Goal: Task Accomplishment & Management: Use online tool/utility

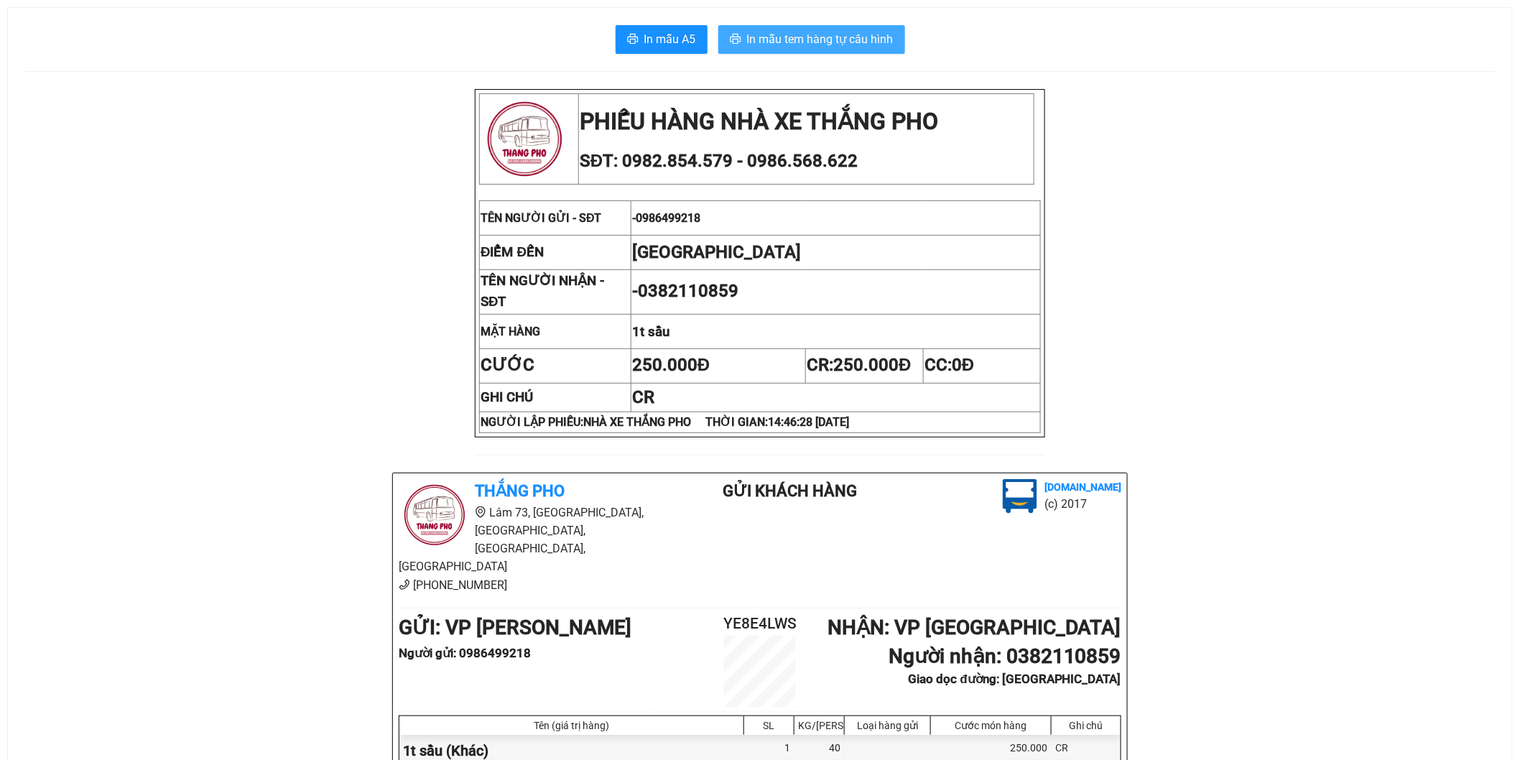
click at [789, 47] on span "In mẫu tem hàng tự cấu hình" at bounding box center [820, 39] width 147 height 18
click at [834, 48] on button "In mẫu tem hàng tự cấu hình" at bounding box center [811, 39] width 187 height 29
click at [805, 42] on span "In mẫu tem hàng tự cấu hình" at bounding box center [820, 39] width 147 height 18
click at [812, 44] on span "In mẫu tem hàng tự cấu hình" at bounding box center [820, 39] width 147 height 18
click at [792, 31] on span "In mẫu tem hàng tự cấu hình" at bounding box center [820, 39] width 147 height 18
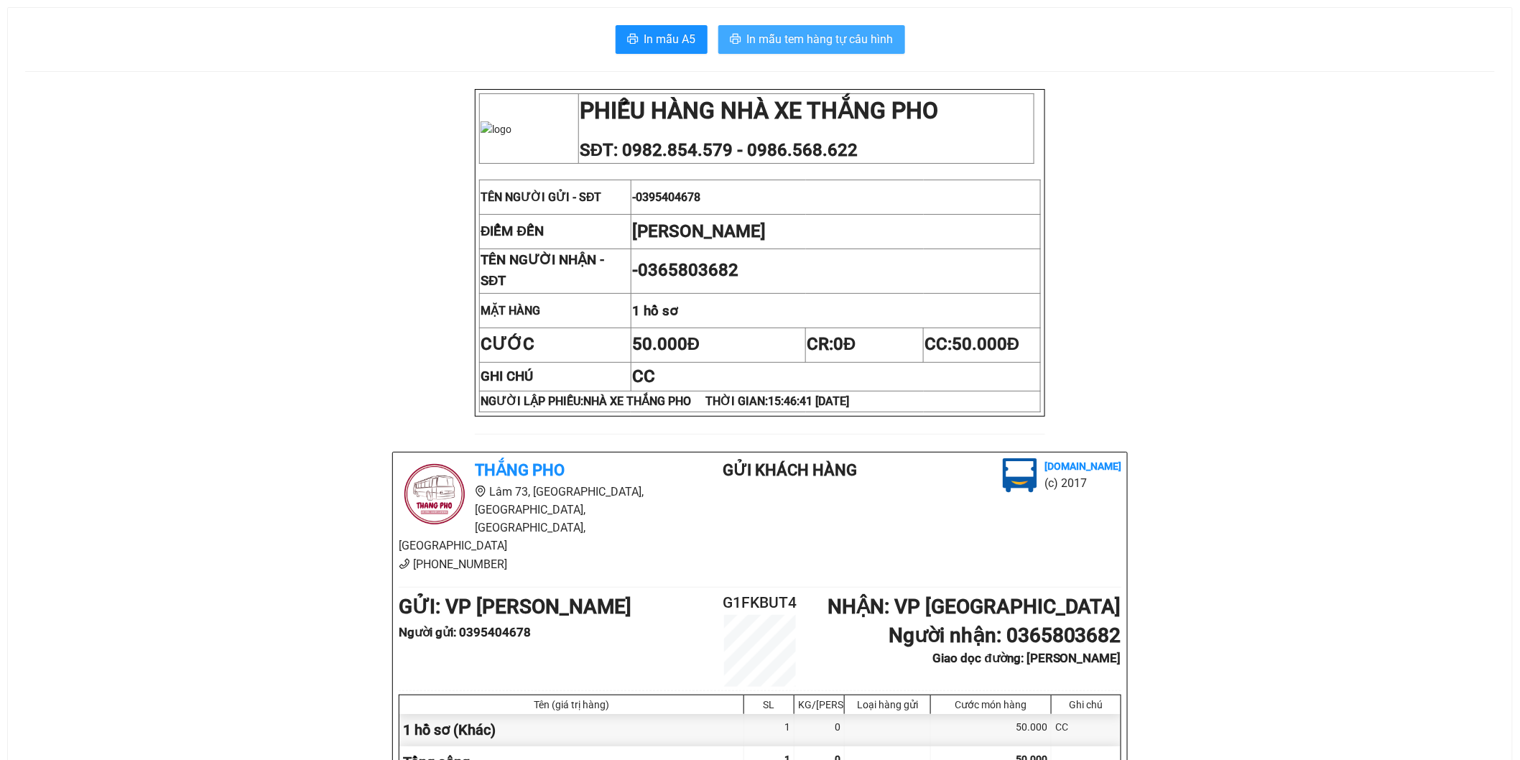
click at [853, 34] on span "In mẫu tem hàng tự cấu hình" at bounding box center [820, 39] width 147 height 18
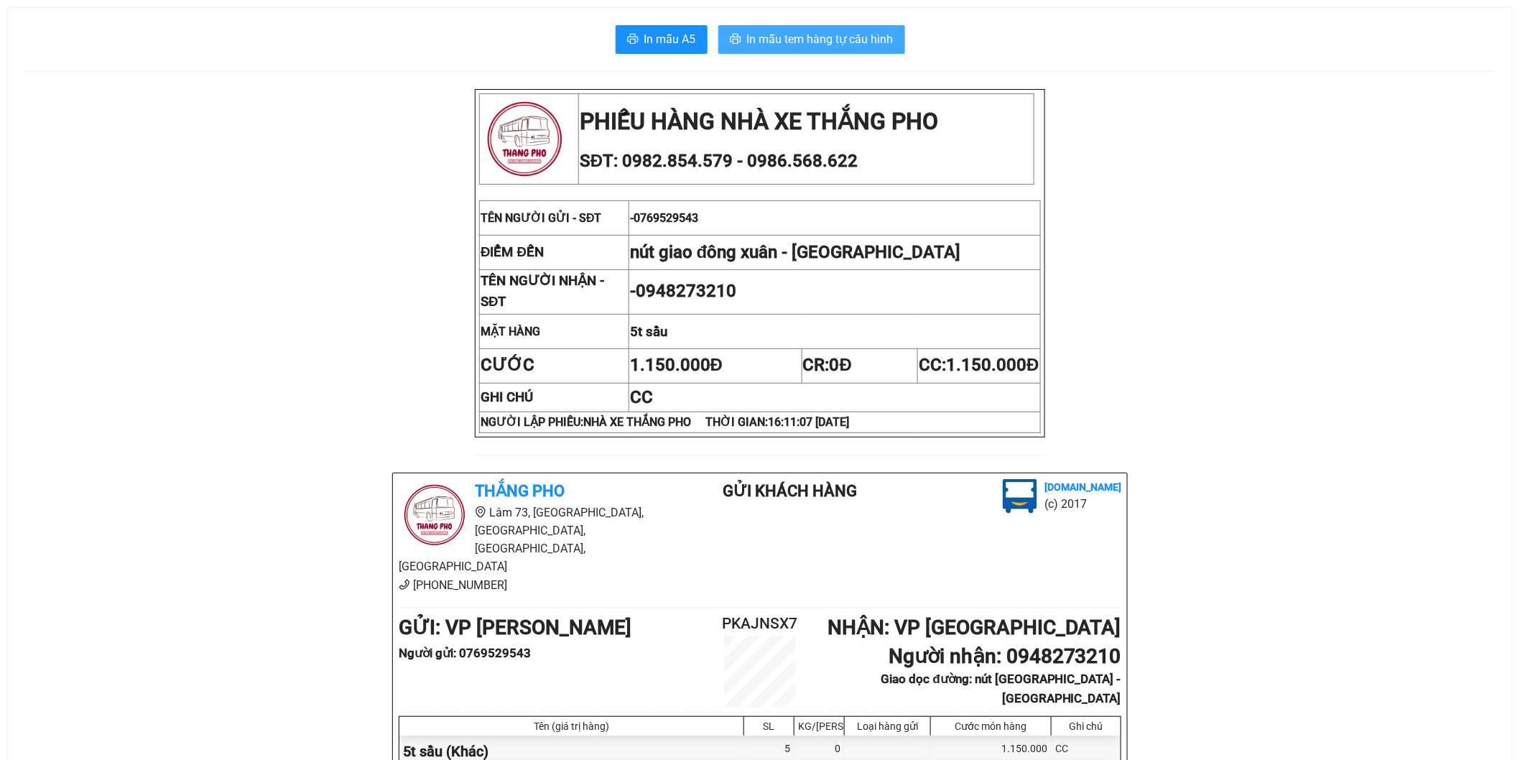
drag, startPoint x: 853, startPoint y: 47, endPoint x: 843, endPoint y: 40, distance: 11.4
click at [843, 40] on span "In mẫu tem hàng tự cấu hình" at bounding box center [820, 39] width 147 height 18
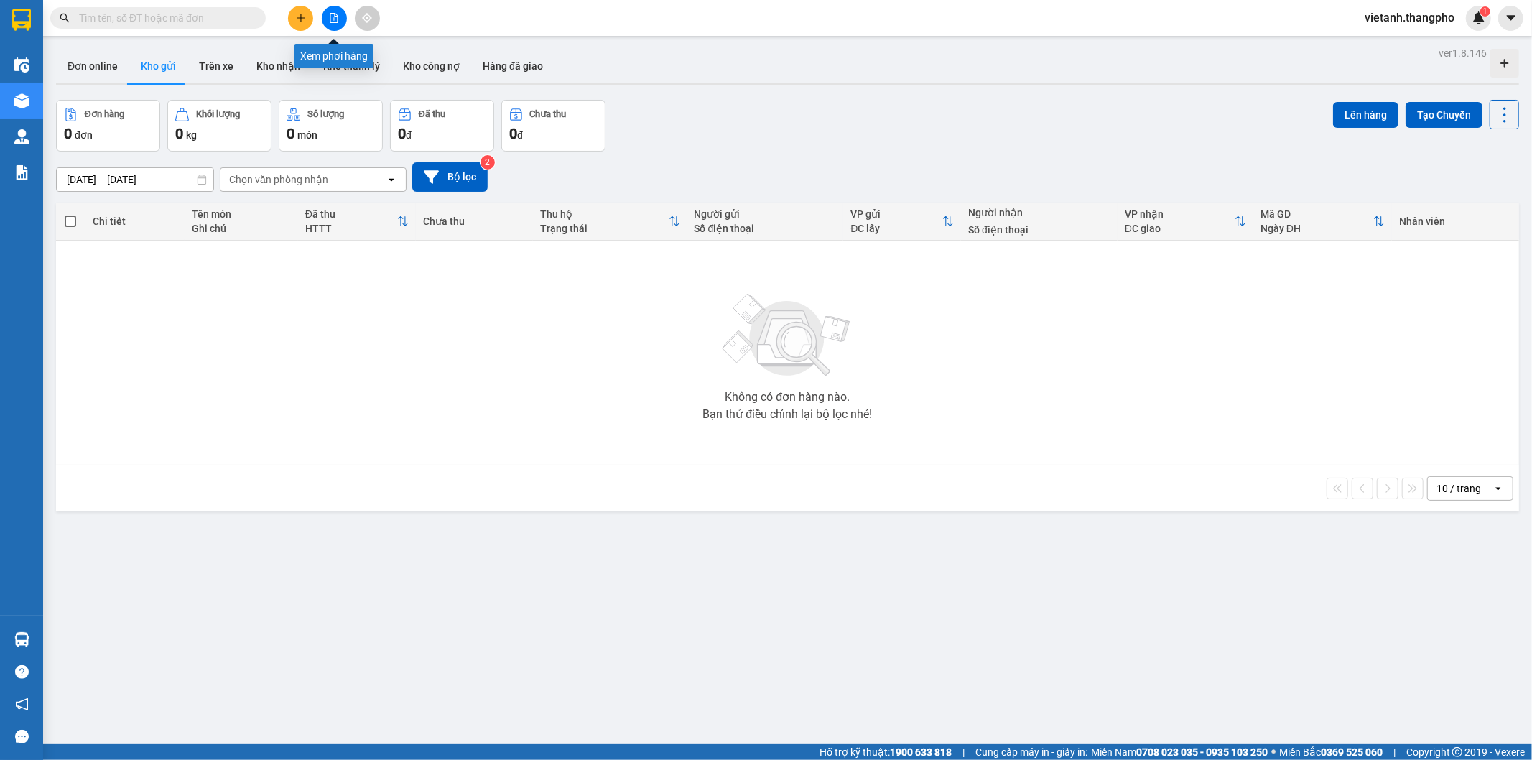
click at [325, 24] on button at bounding box center [334, 18] width 25 height 25
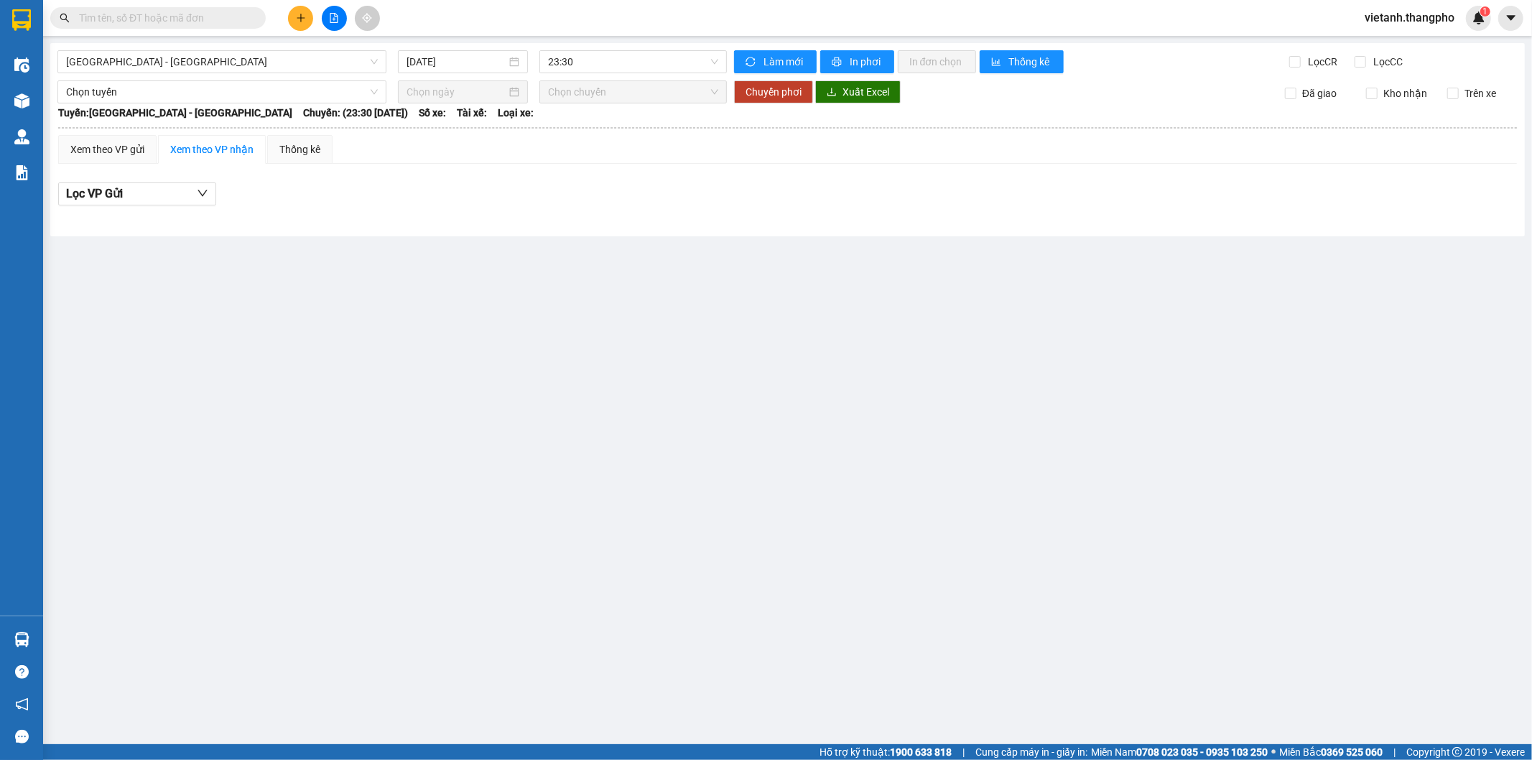
click at [238, 73] on div "[GEOGRAPHIC_DATA] - [GEOGRAPHIC_DATA] [DATE] 23:30 Làm mới In phơi In đơn chọn …" at bounding box center [787, 139] width 1475 height 193
click at [239, 67] on span "[GEOGRAPHIC_DATA] - [GEOGRAPHIC_DATA]" at bounding box center [222, 62] width 312 height 22
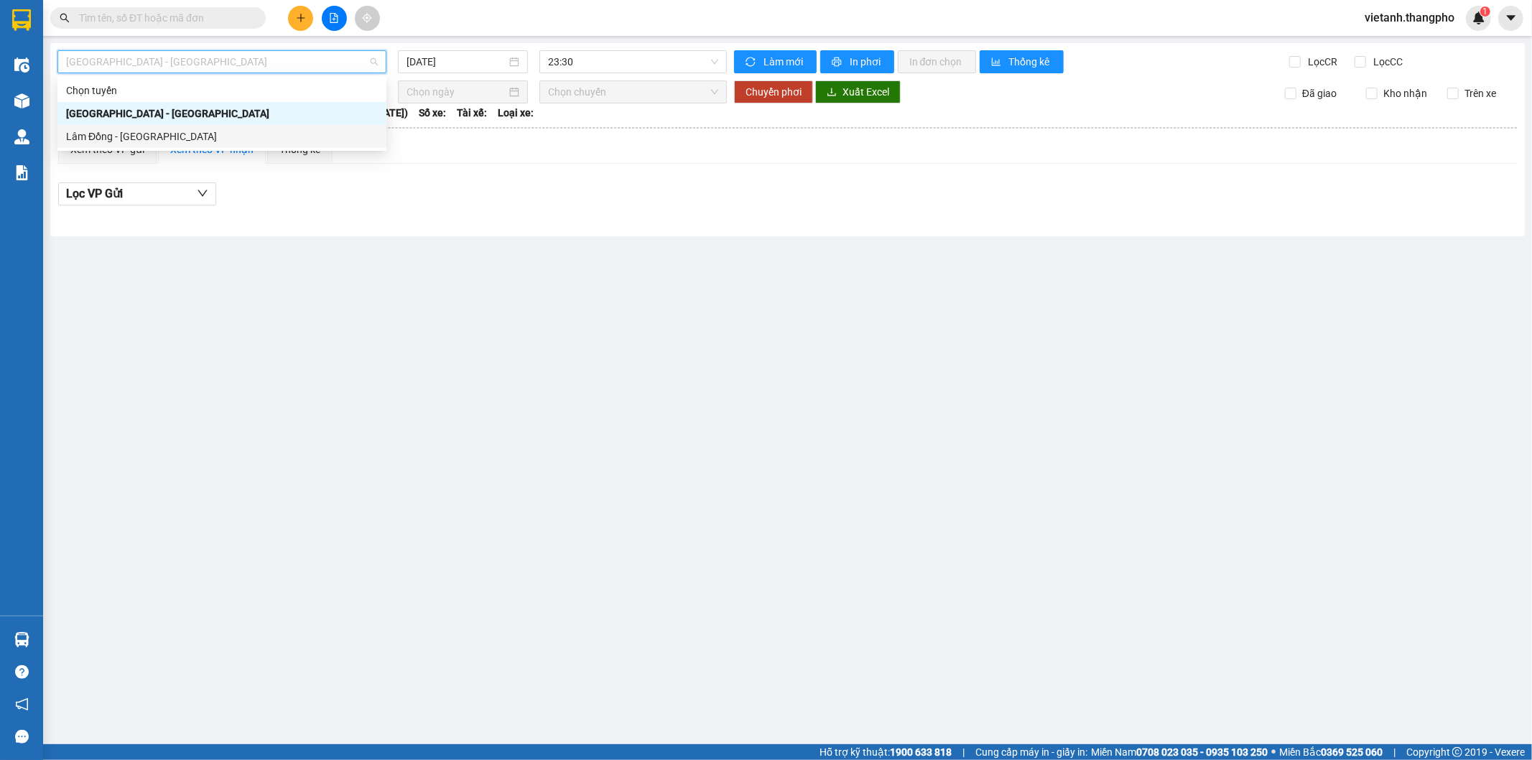
click at [218, 136] on div "Lâm Đồng - [GEOGRAPHIC_DATA]" at bounding box center [222, 137] width 312 height 16
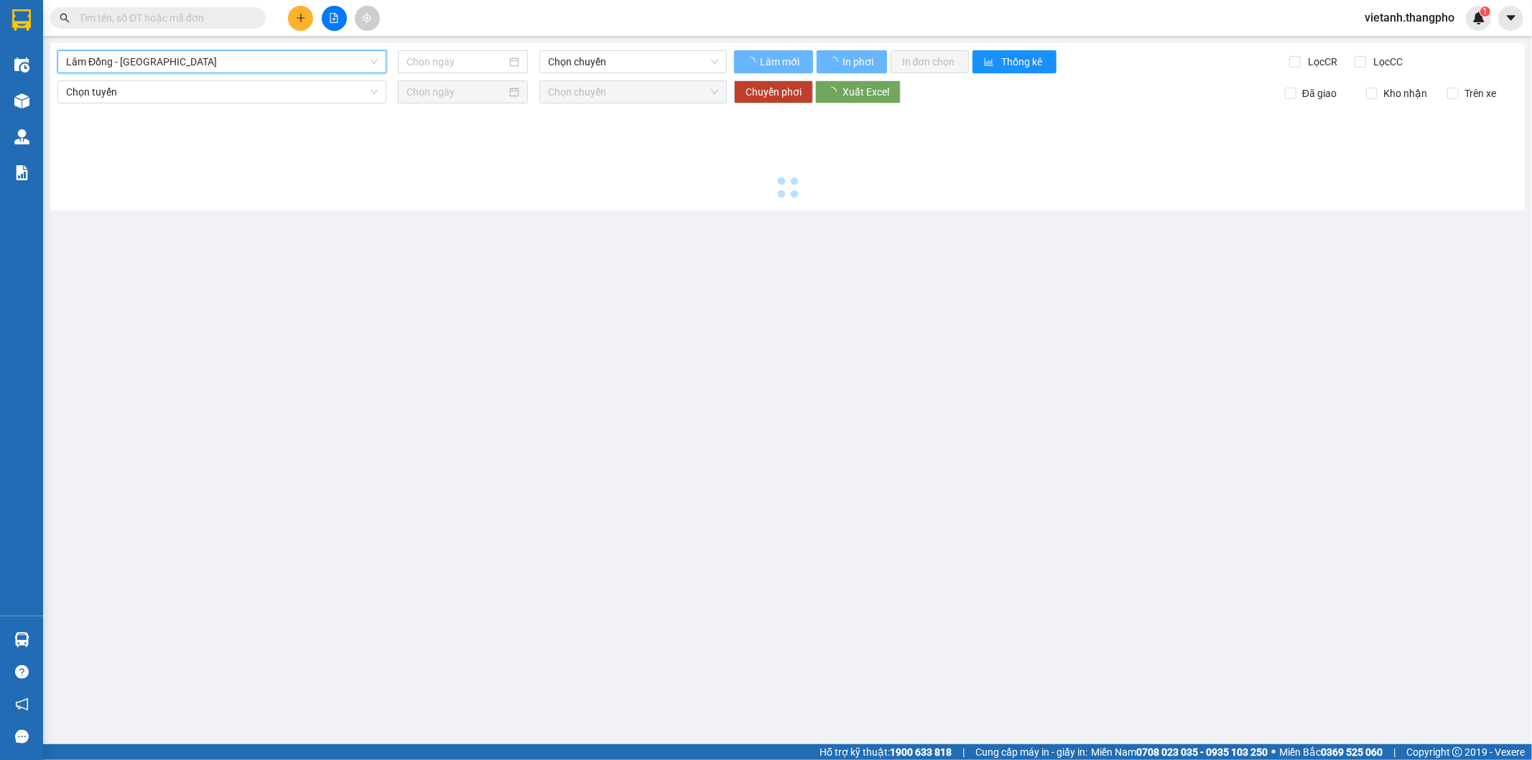
type input "[DATE]"
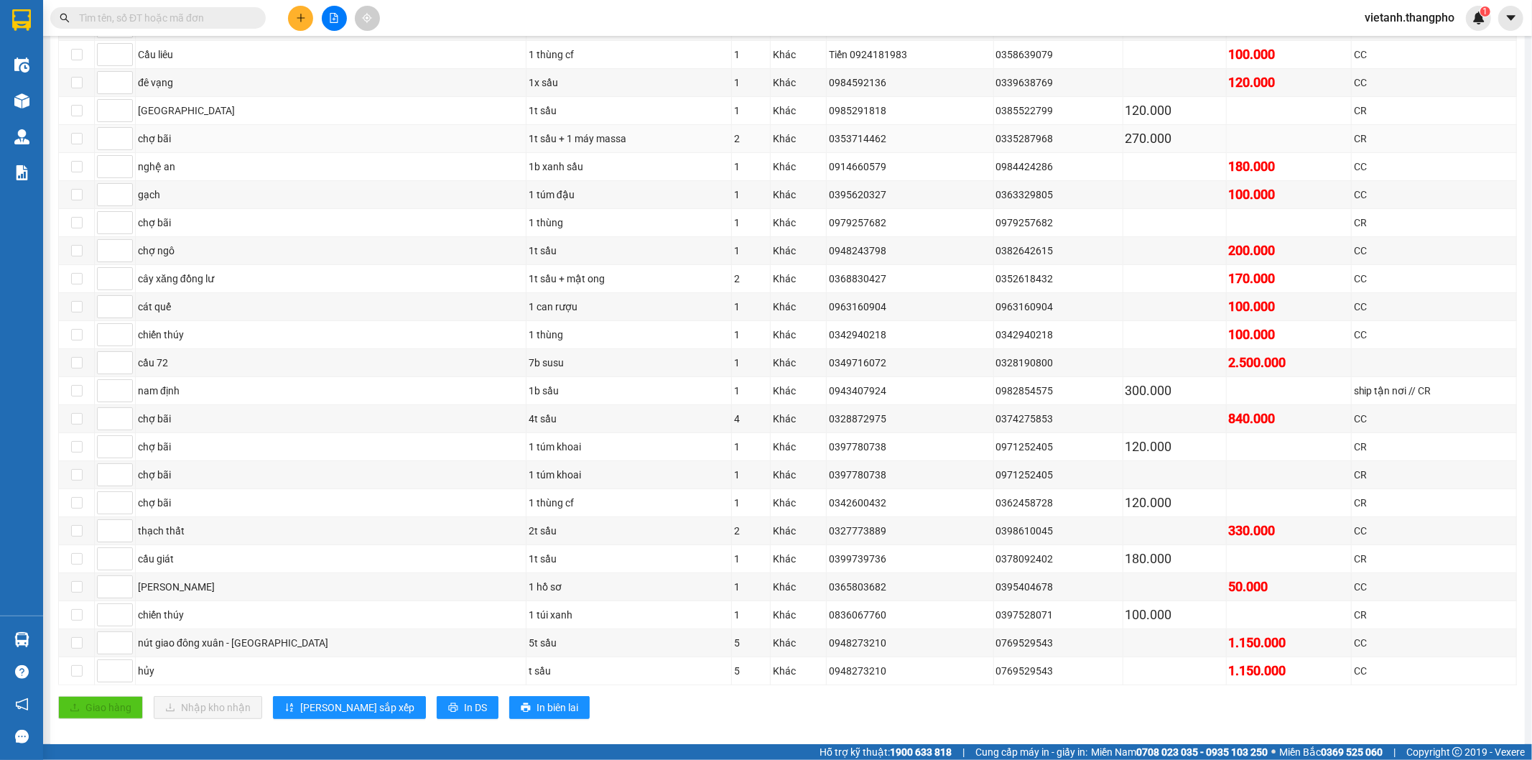
scroll to position [420, 0]
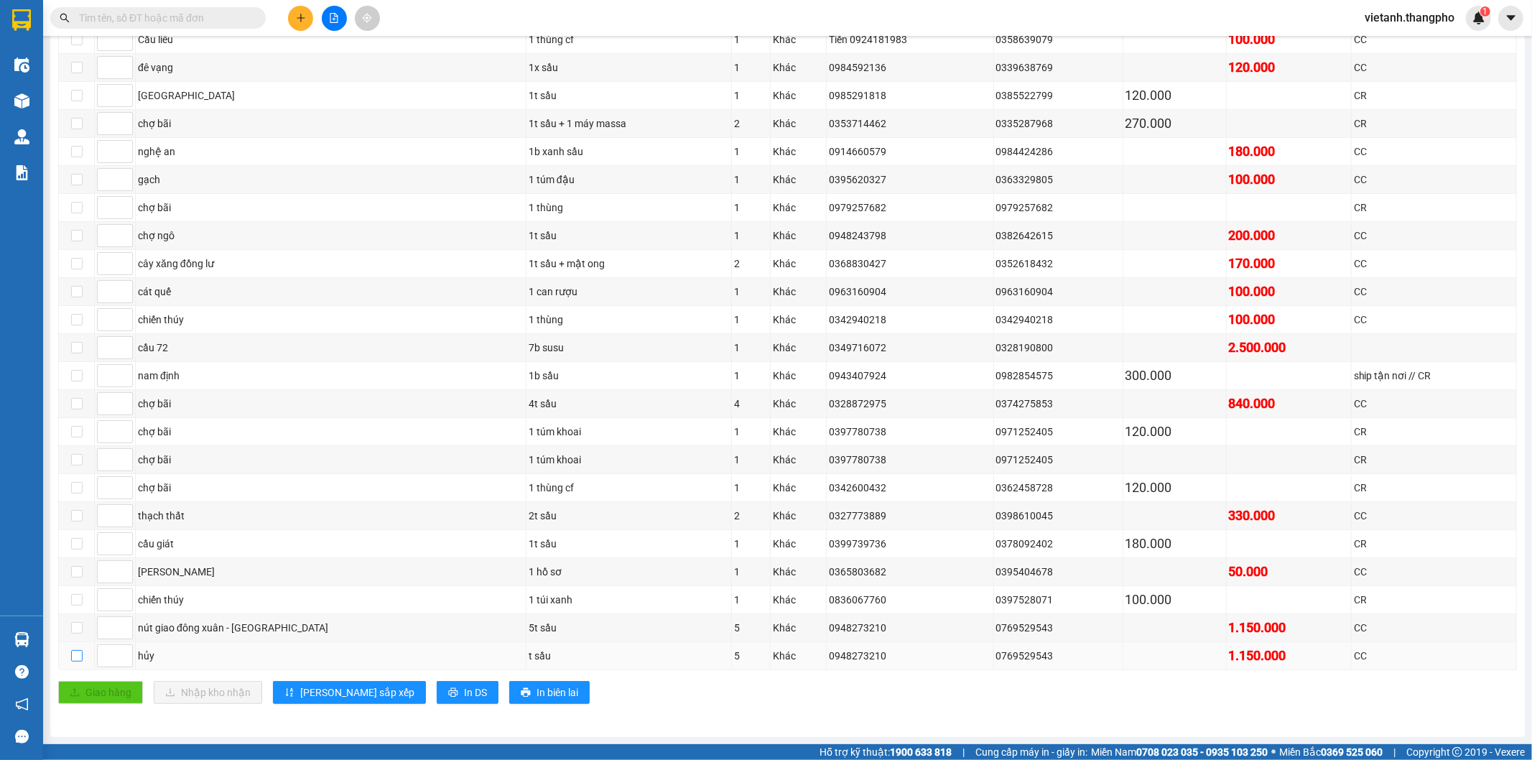
click at [76, 657] on input "checkbox" at bounding box center [76, 655] width 11 height 11
checkbox input "true"
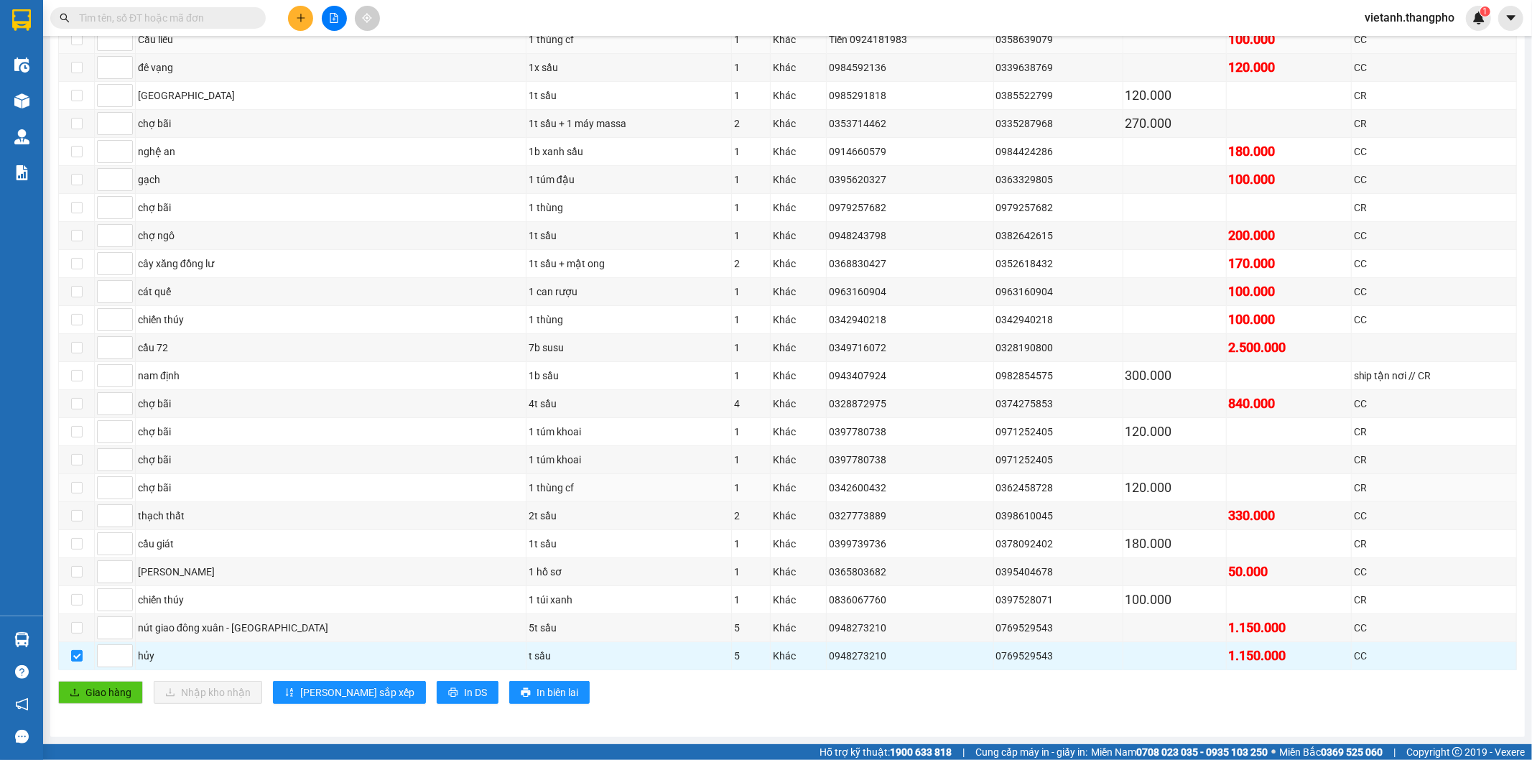
scroll to position [0, 0]
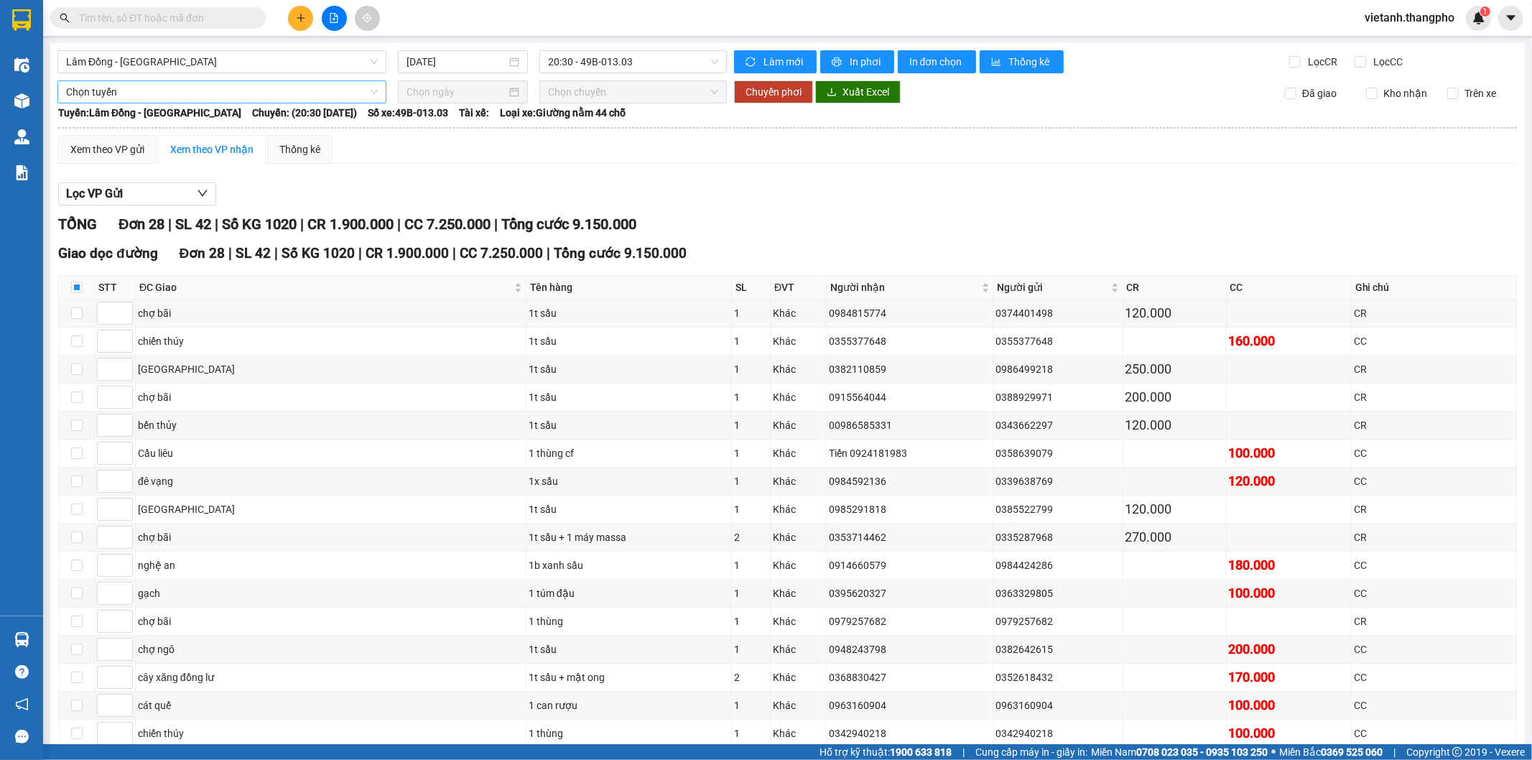
click at [218, 93] on span "Chọn tuyến" at bounding box center [222, 92] width 312 height 22
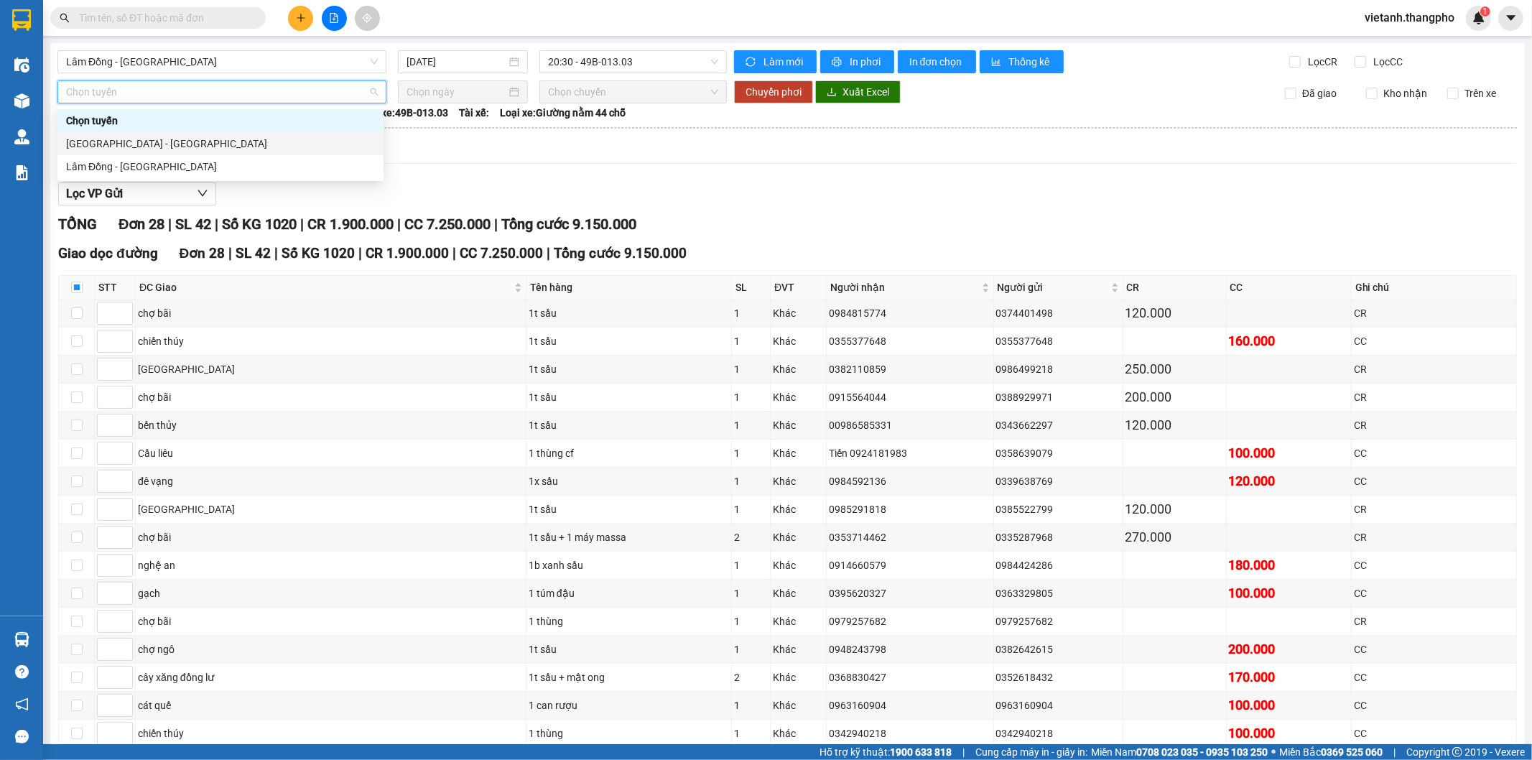
click at [180, 147] on div "[GEOGRAPHIC_DATA] - [GEOGRAPHIC_DATA]" at bounding box center [220, 144] width 309 height 16
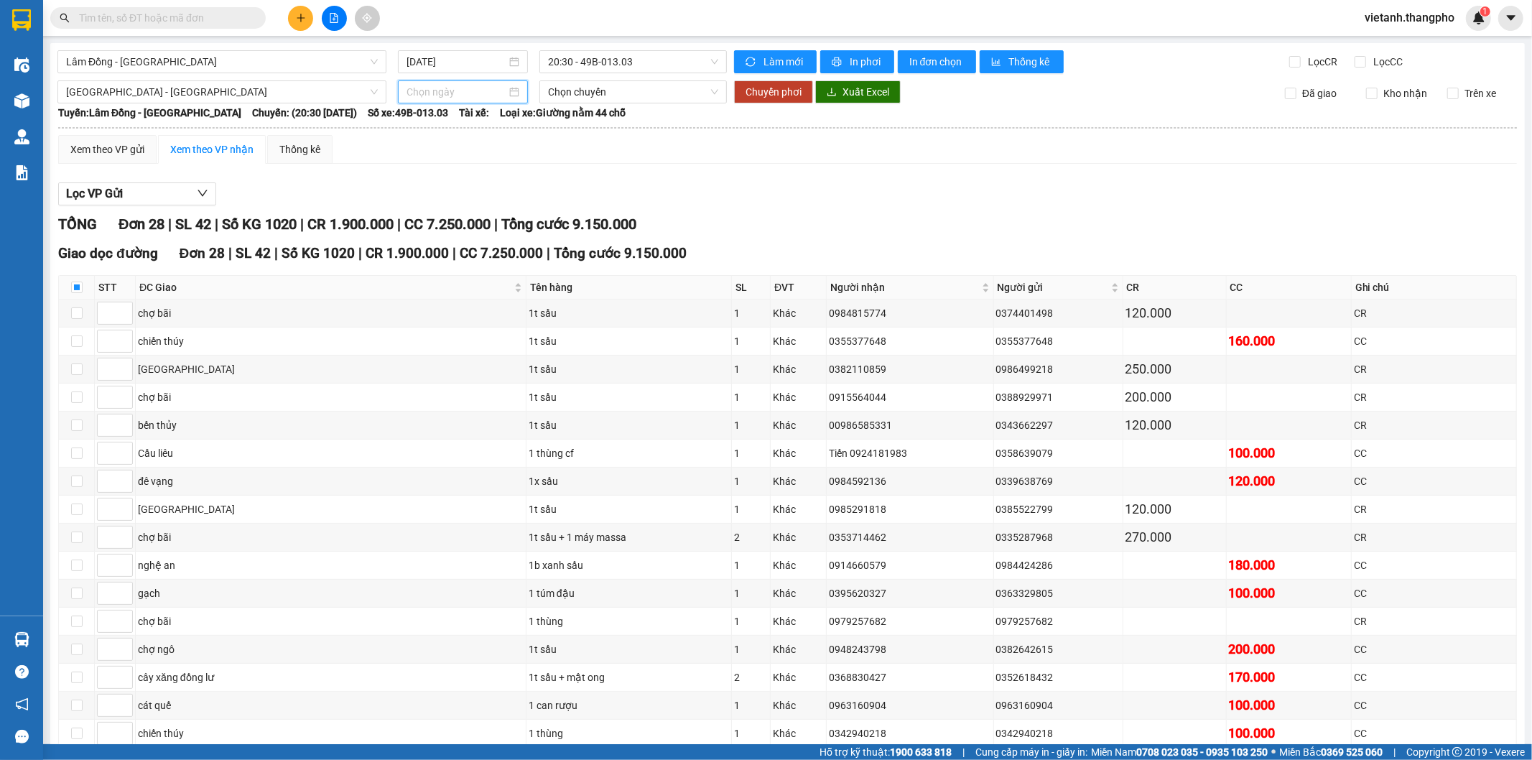
click at [468, 91] on input at bounding box center [457, 92] width 100 height 16
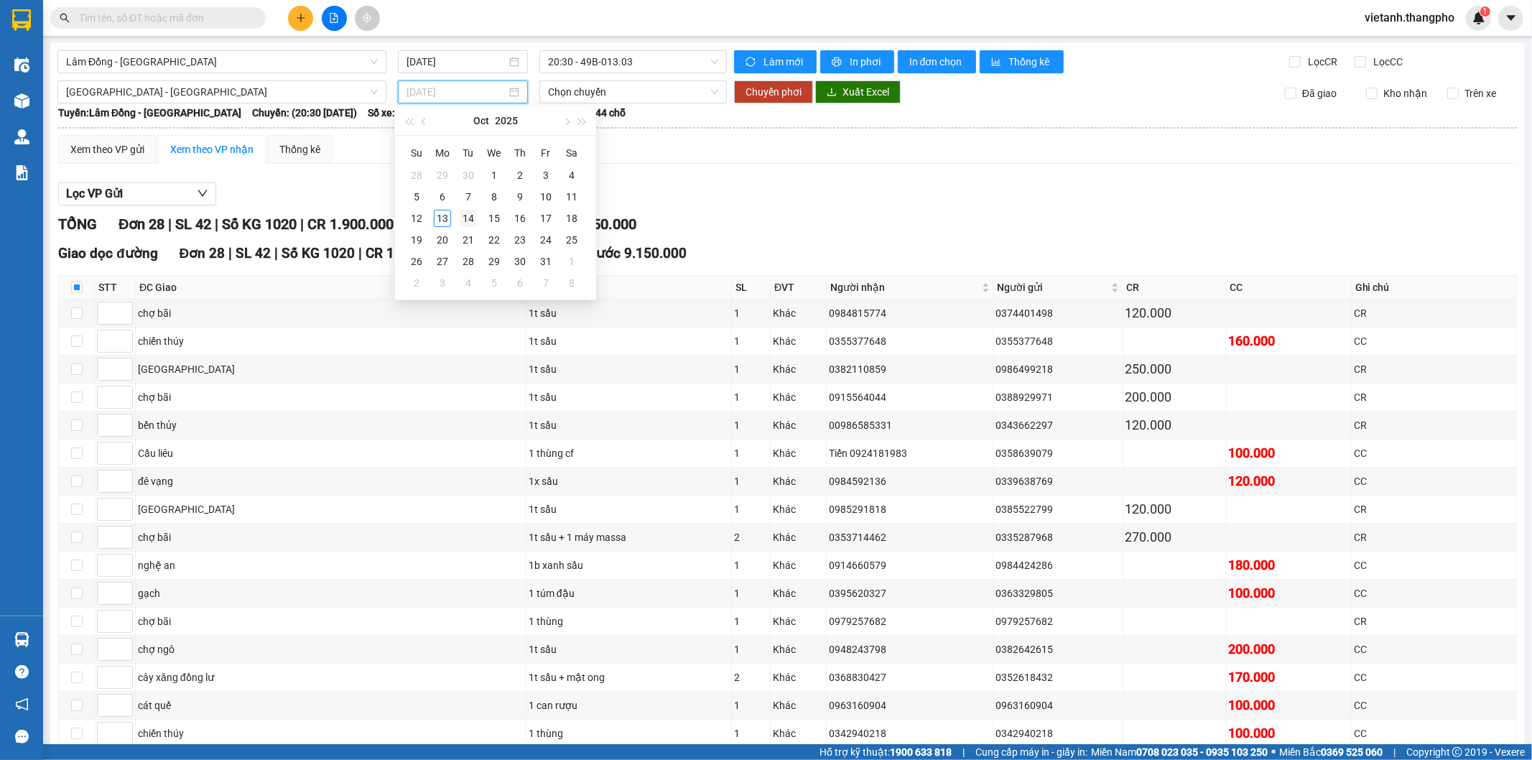
type input "[DATE]"
click at [463, 223] on div "14" at bounding box center [468, 218] width 17 height 17
type input "[DATE]"
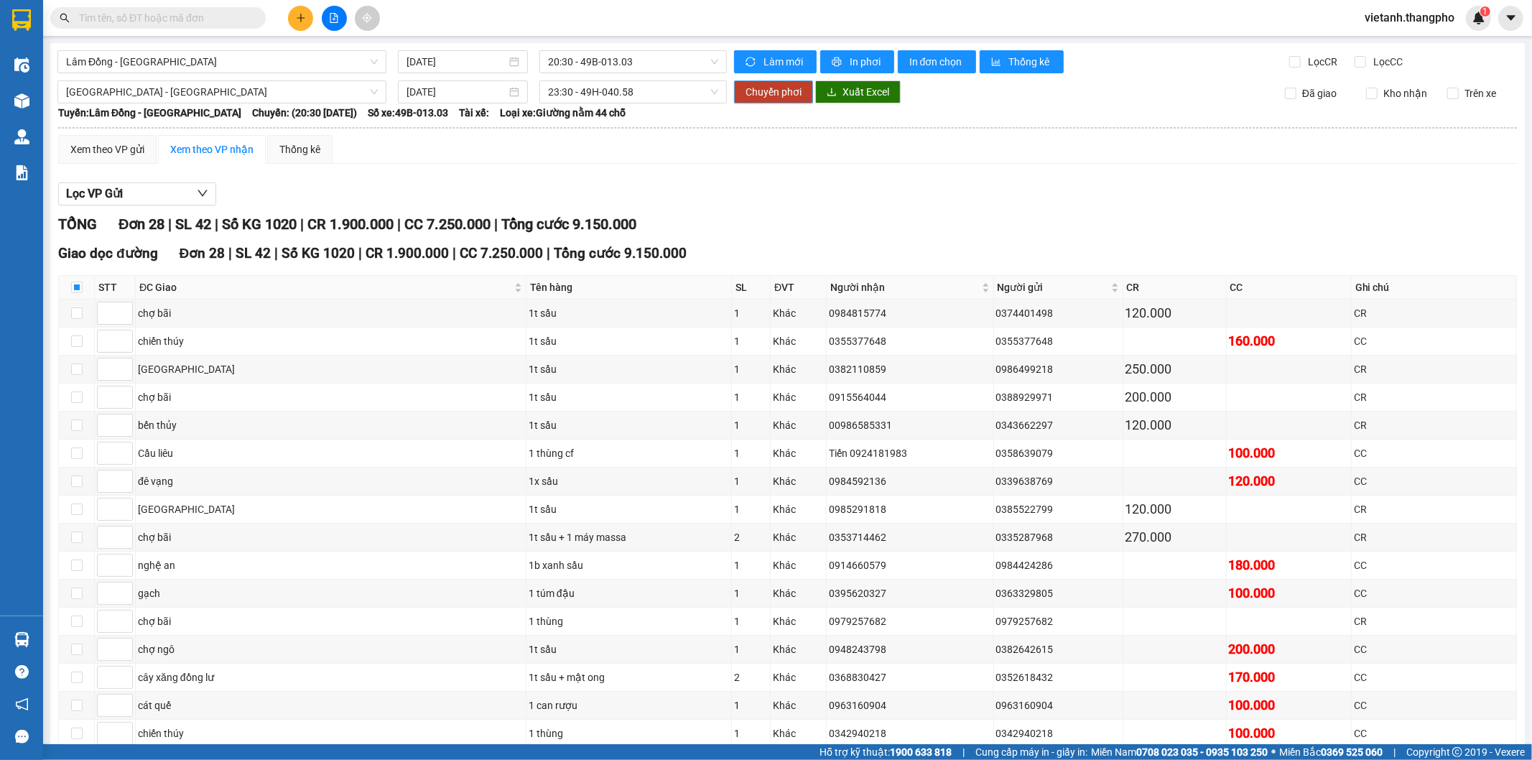
click at [761, 93] on span "Chuyển phơi" at bounding box center [774, 92] width 56 height 16
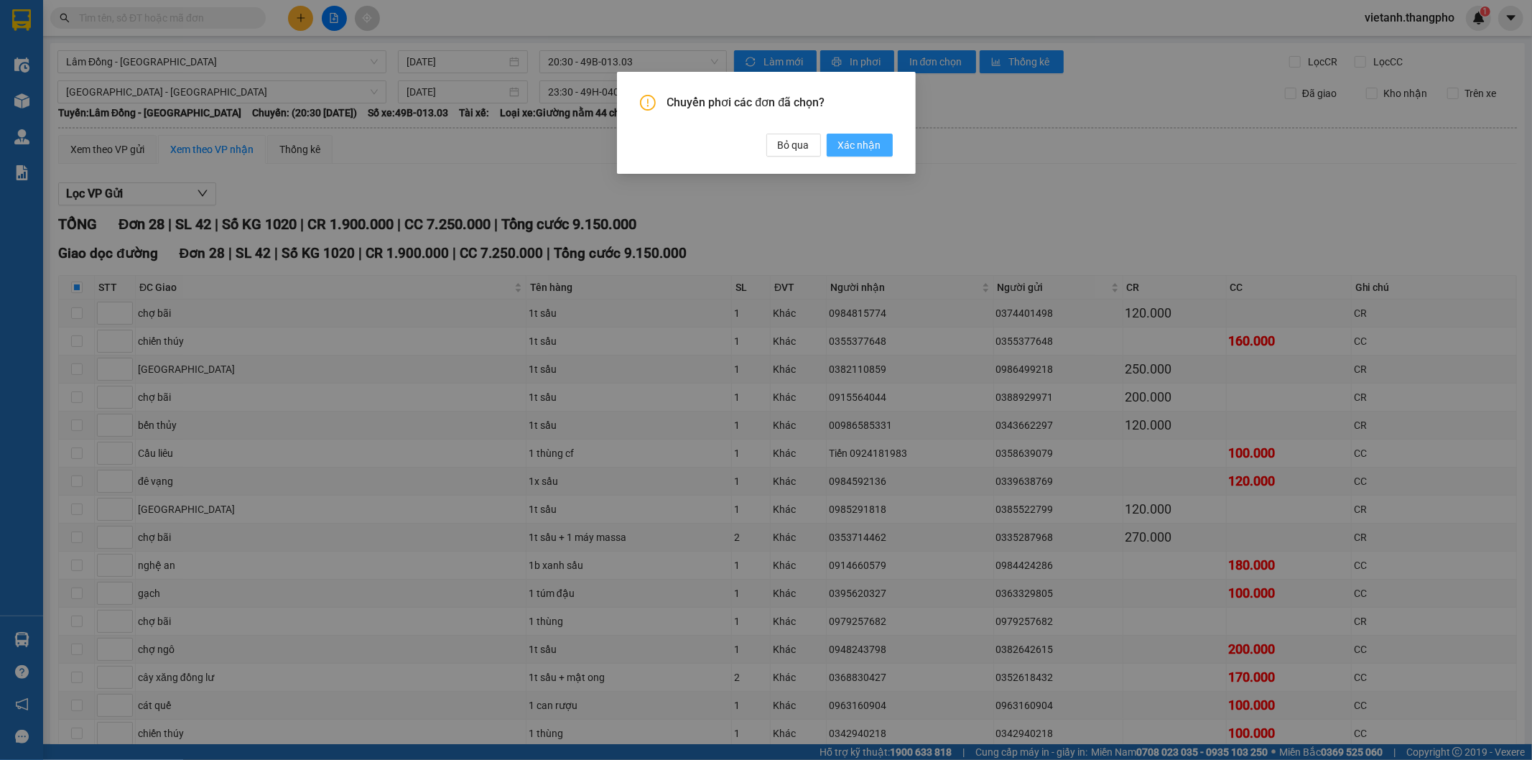
click at [867, 141] on span "Xác nhận" at bounding box center [859, 145] width 43 height 16
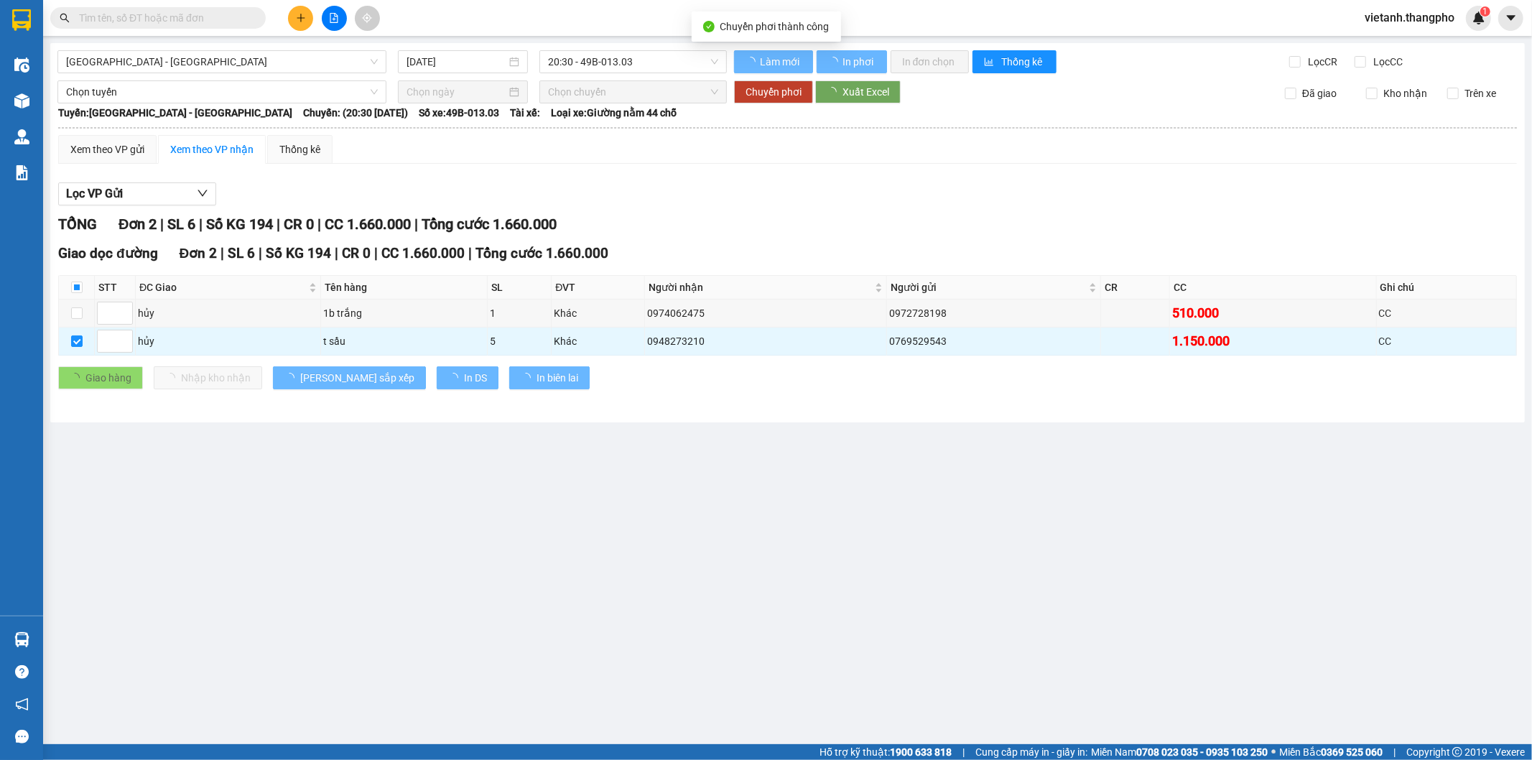
type input "[DATE]"
checkbox input "false"
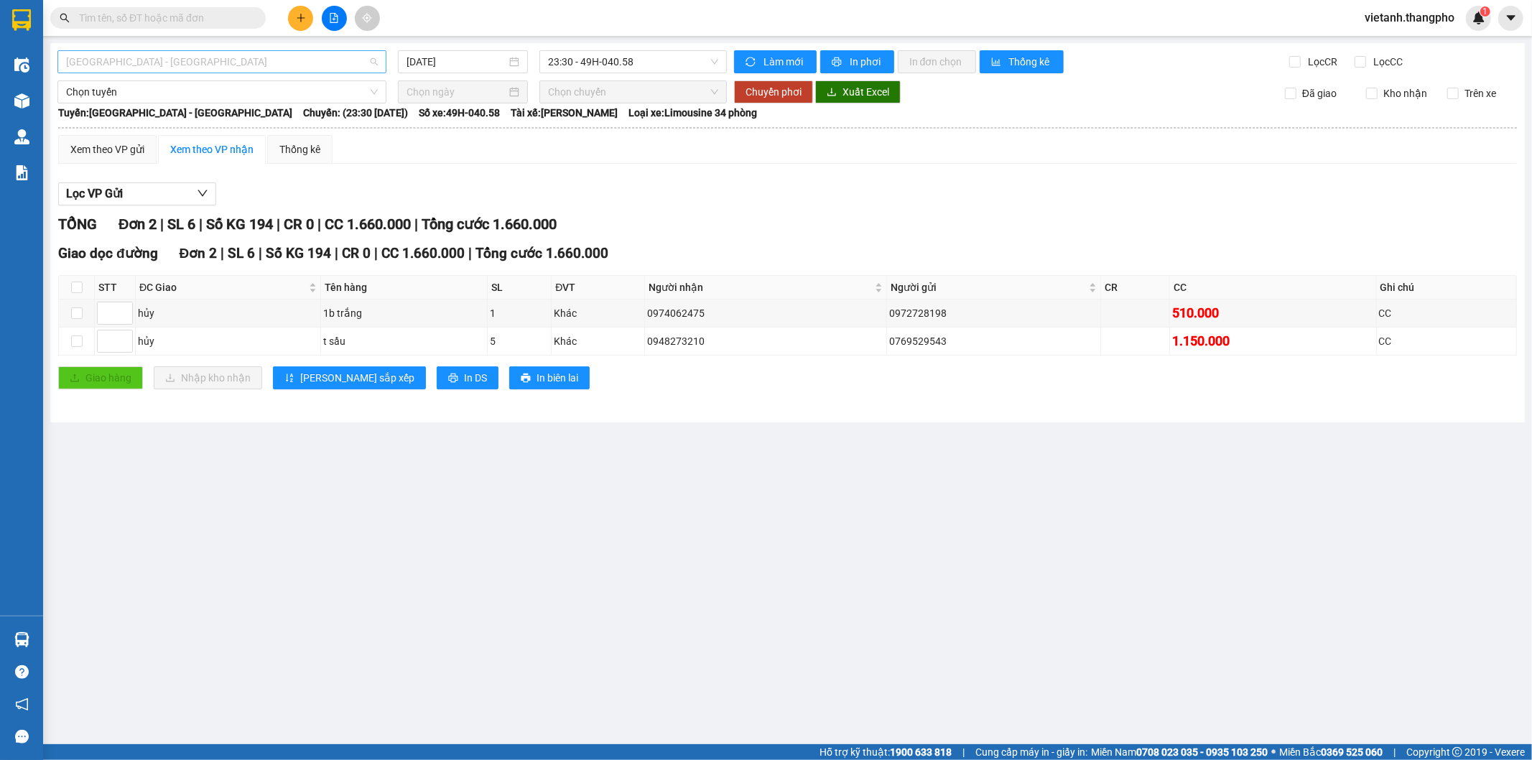
click at [205, 69] on span "[GEOGRAPHIC_DATA] - [GEOGRAPHIC_DATA]" at bounding box center [222, 62] width 312 height 22
click at [170, 134] on div "Lâm Đồng - [GEOGRAPHIC_DATA]" at bounding box center [222, 137] width 312 height 16
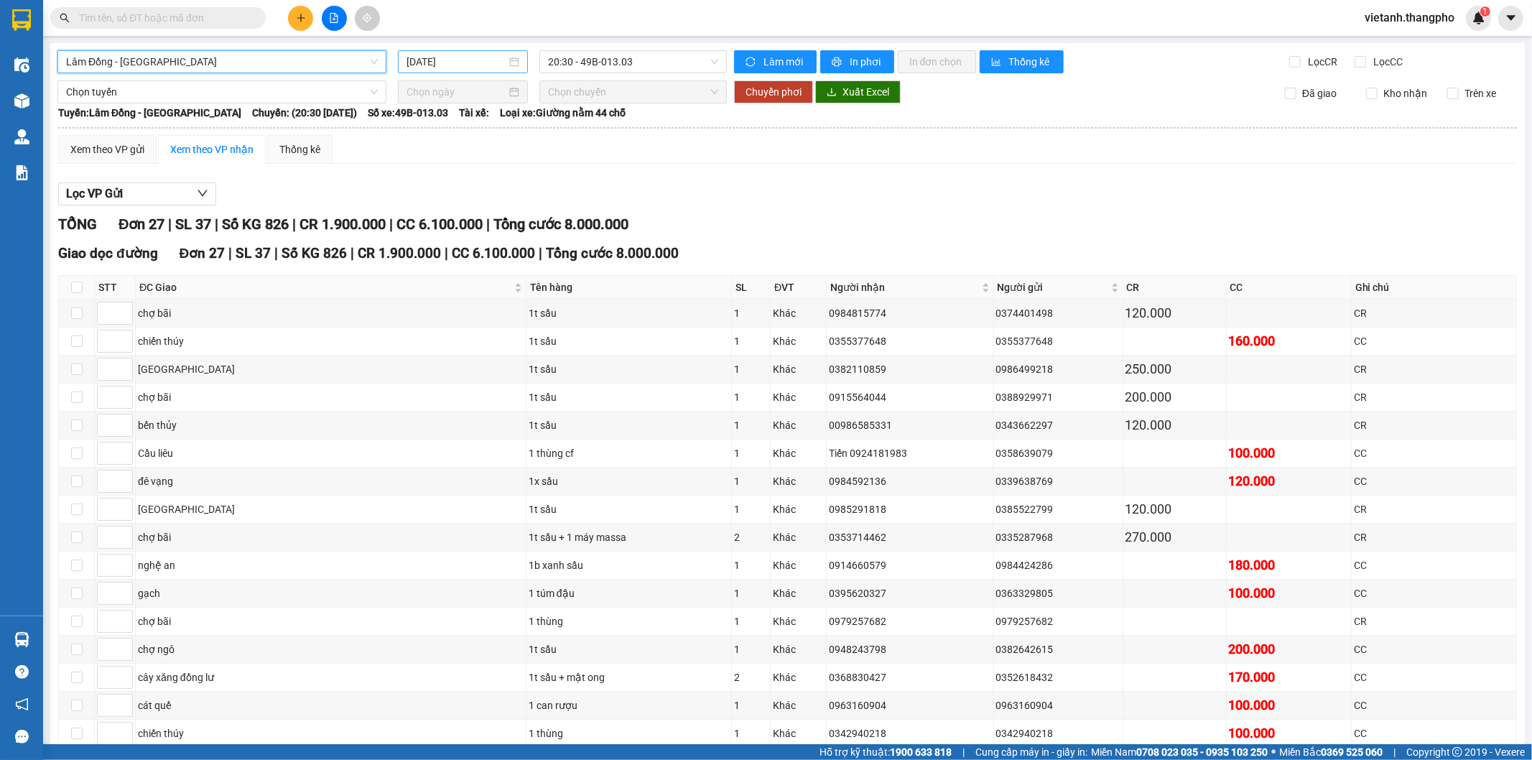
click at [486, 65] on input "[DATE]" at bounding box center [457, 62] width 100 height 16
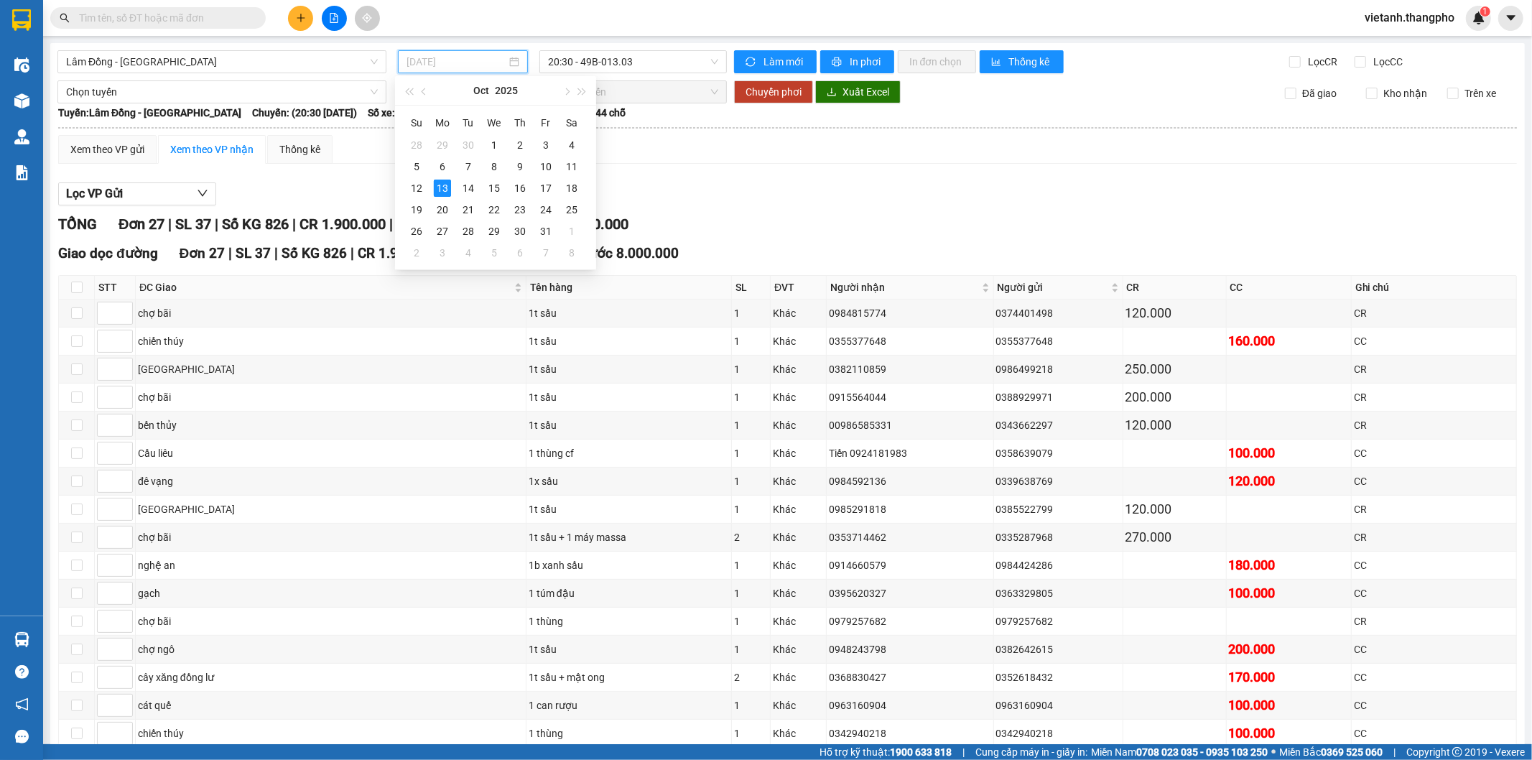
type input "[DATE]"
click at [445, 187] on div "13" at bounding box center [442, 188] width 17 height 17
